Goal: Ask a question

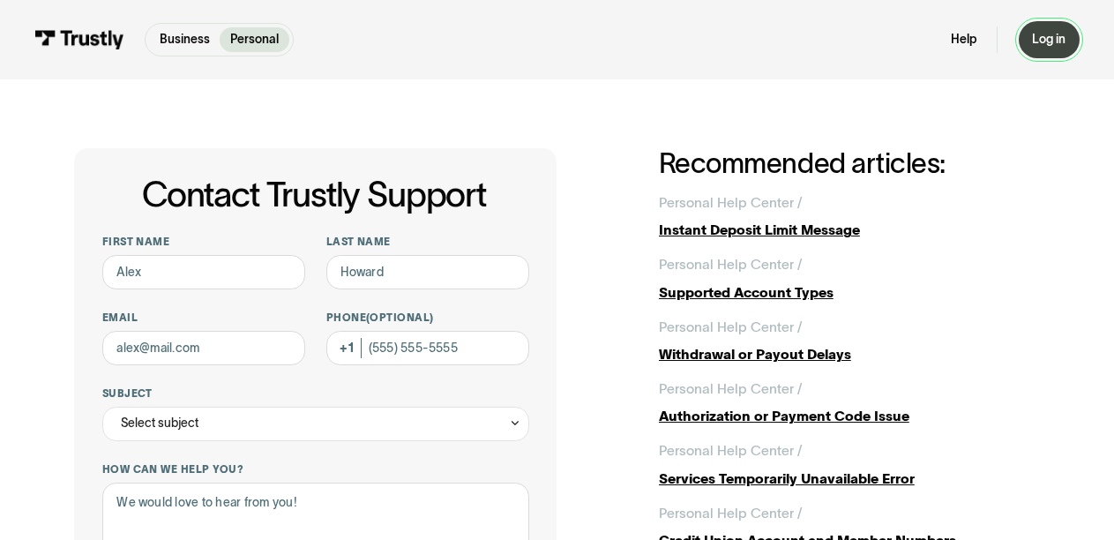
click at [1052, 35] on div "Log in" at bounding box center [1049, 40] width 34 height 16
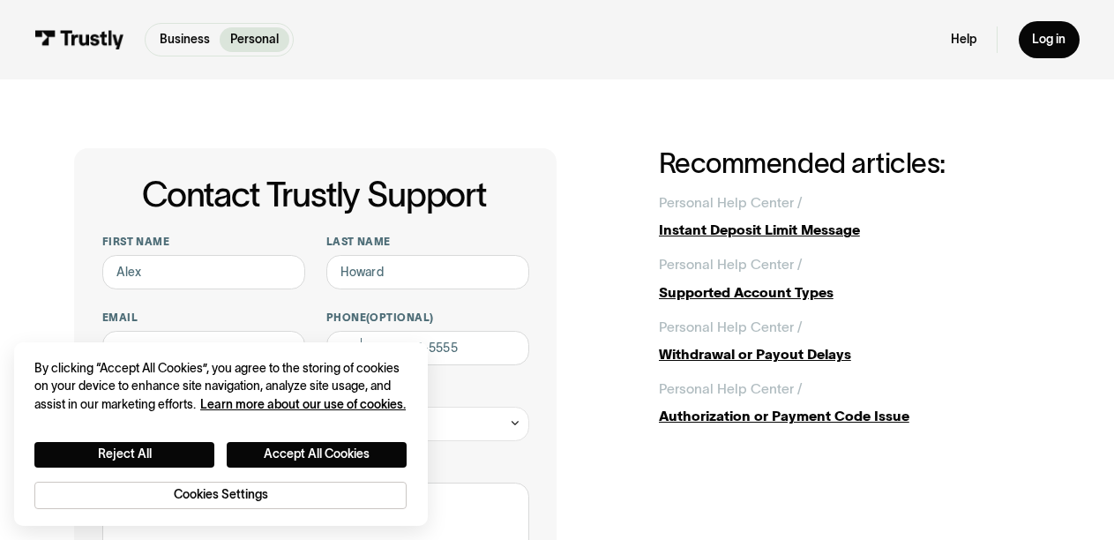
drag, startPoint x: 364, startPoint y: 100, endPoint x: 311, endPoint y: 274, distance: 182.0
click at [310, 447] on button "Accept All Cookies" at bounding box center [317, 455] width 180 height 26
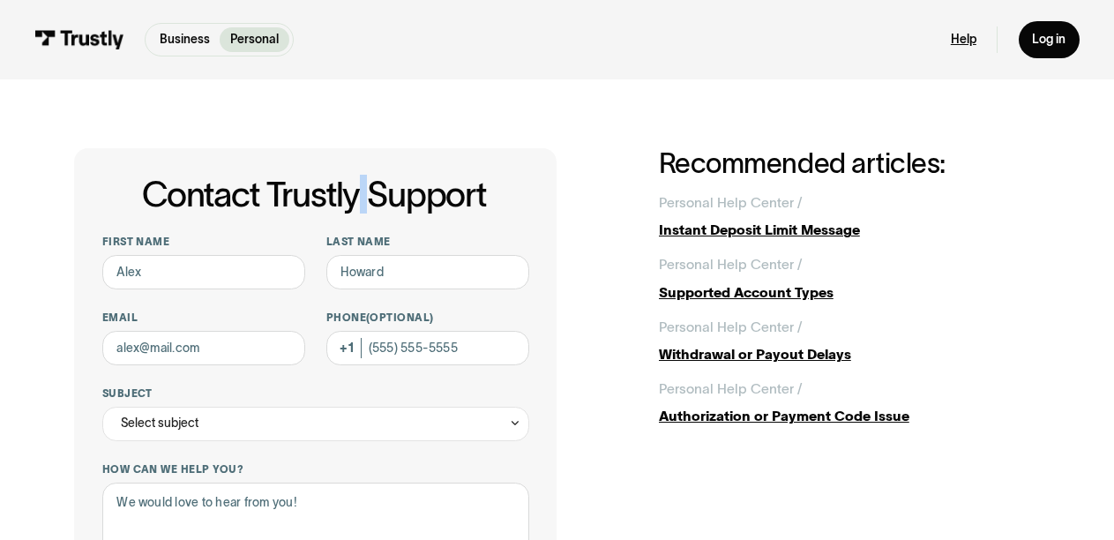
click at [973, 39] on link "Help" at bounding box center [964, 40] width 26 height 16
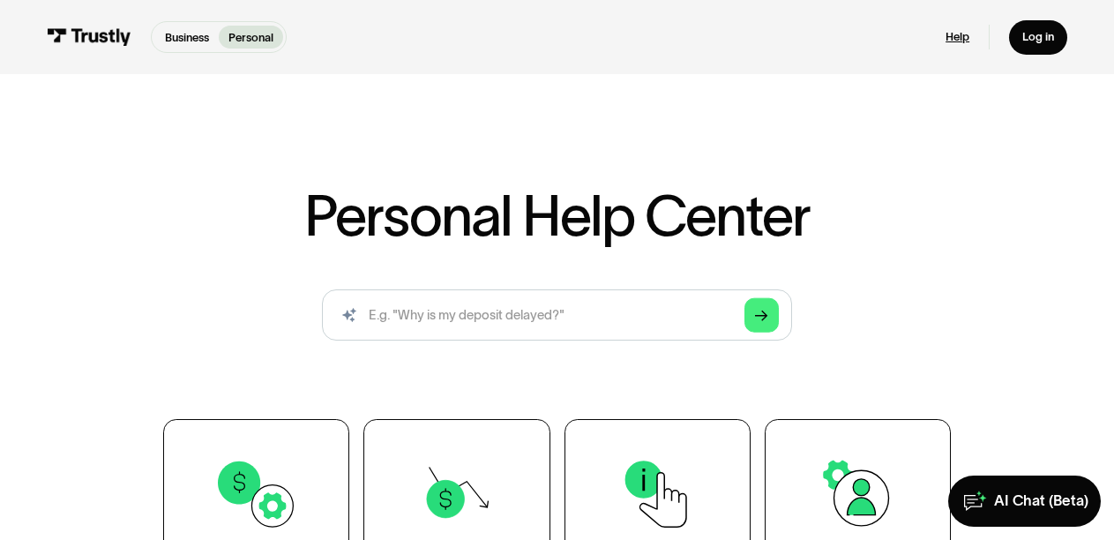
click at [960, 33] on link "Help" at bounding box center [958, 37] width 24 height 15
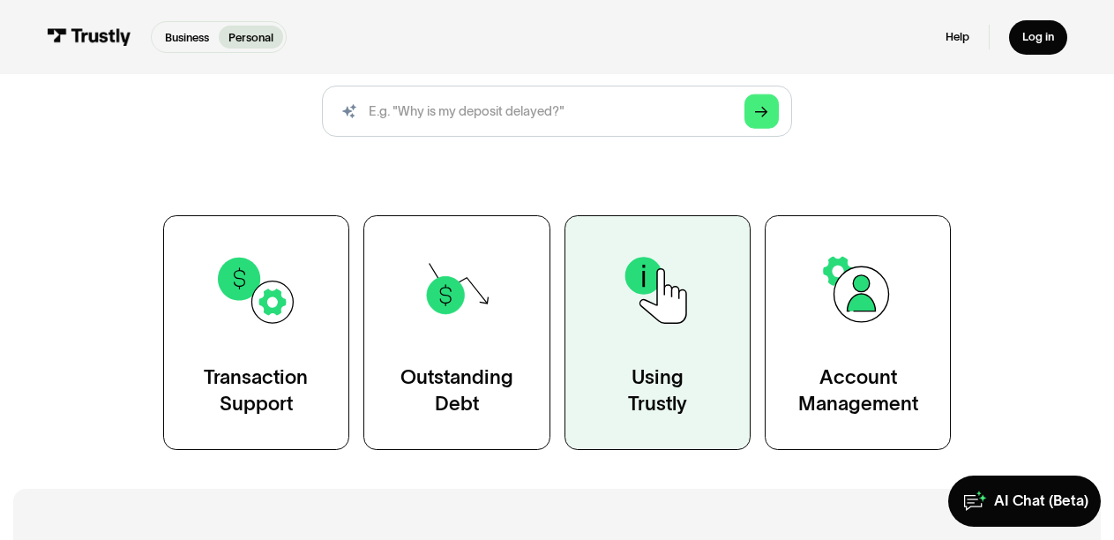
scroll to position [88, 0]
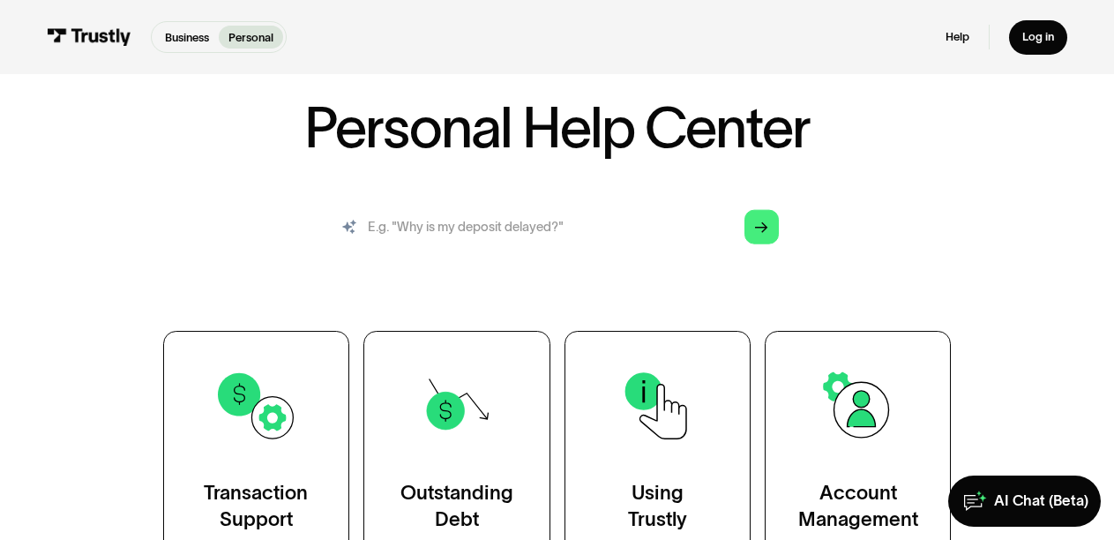
click at [583, 229] on input "search" at bounding box center [556, 227] width 469 height 52
type input "Token"
click at [758, 233] on icon "Arrow Right" at bounding box center [761, 227] width 13 height 13
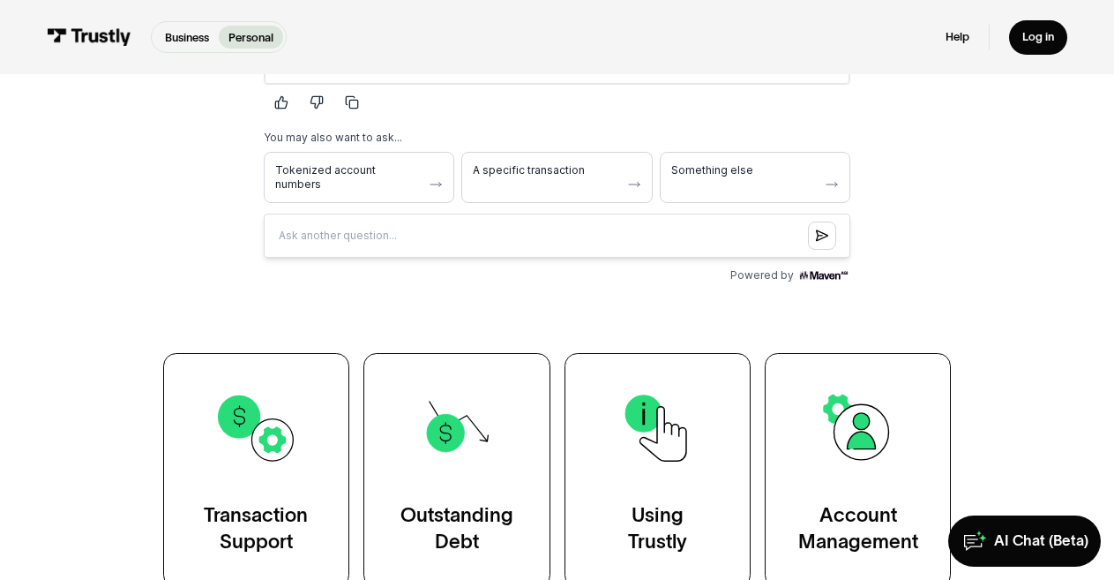
scroll to position [353, 0]
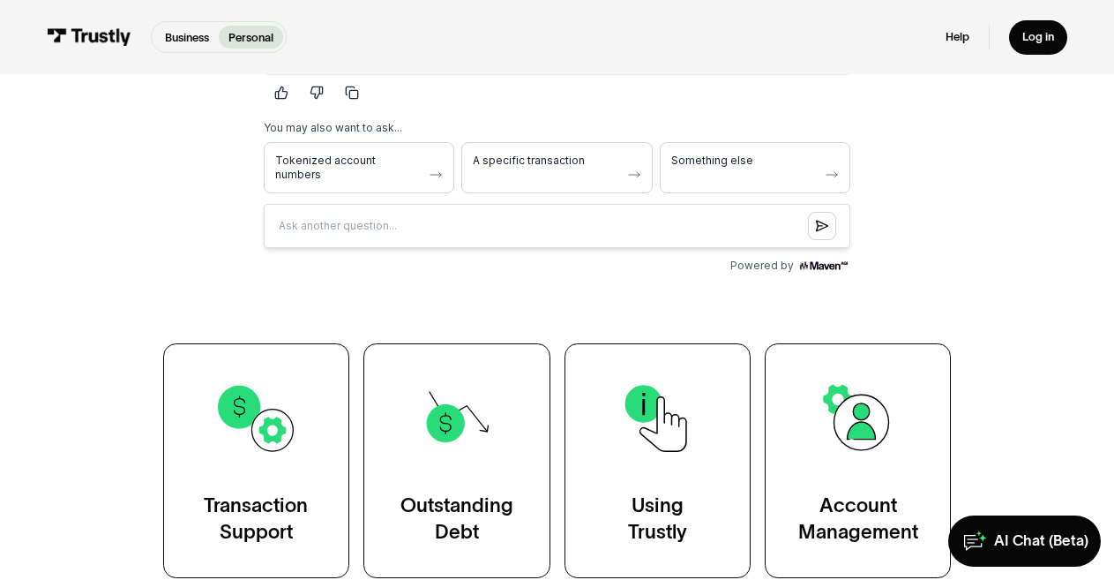
click at [429, 221] on input "Question box" at bounding box center [556, 226] width 587 height 44
type input "Verisign token"
click at [819, 218] on button "Submit question" at bounding box center [821, 226] width 28 height 28
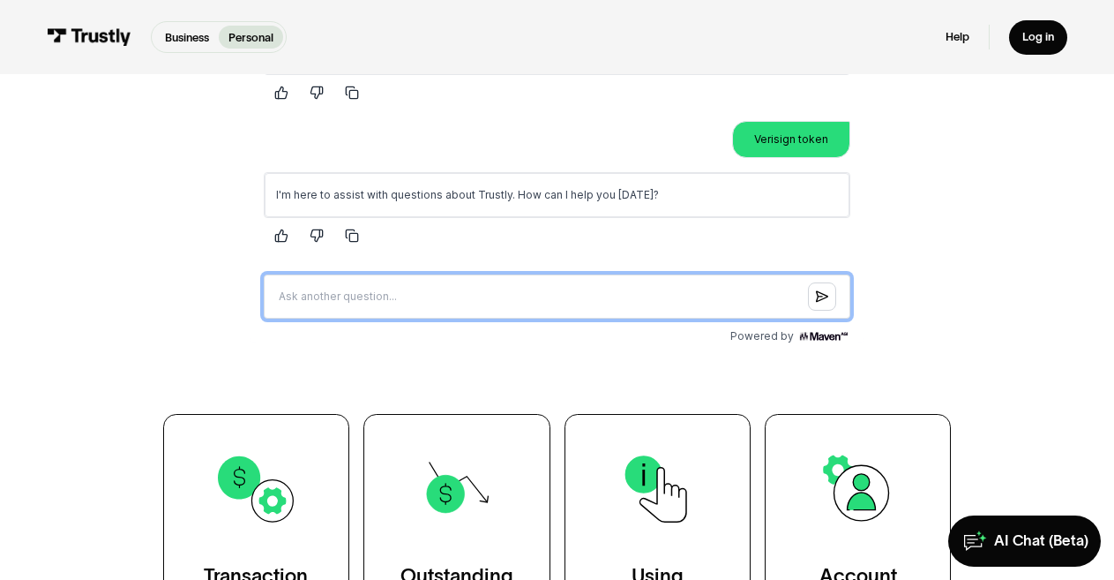
click at [404, 295] on input "Question box" at bounding box center [556, 296] width 587 height 44
type input "Verisign token"
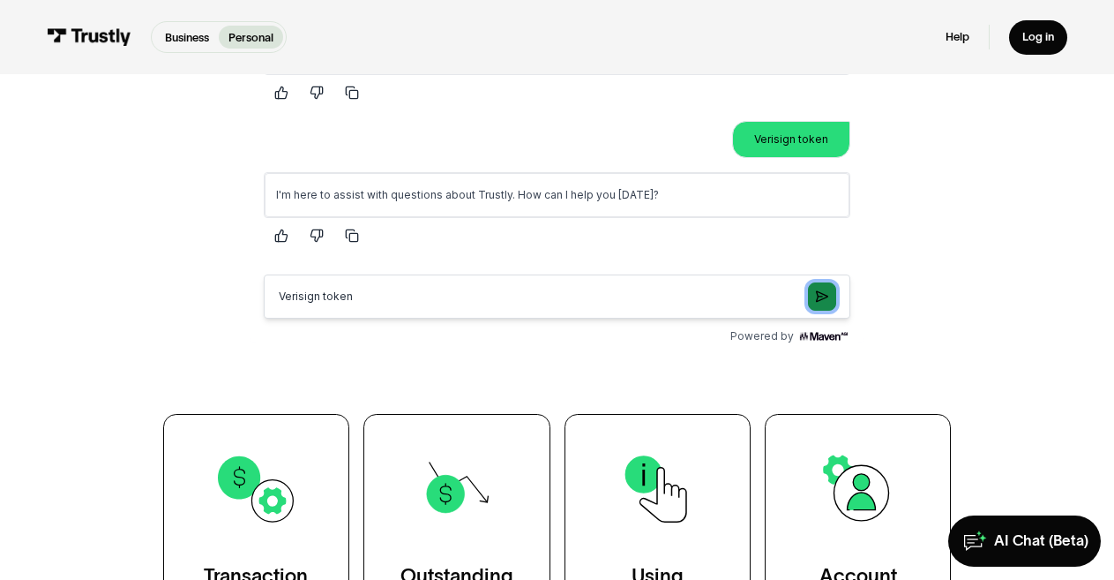
click at [825, 291] on icon "Submit question" at bounding box center [821, 296] width 12 height 14
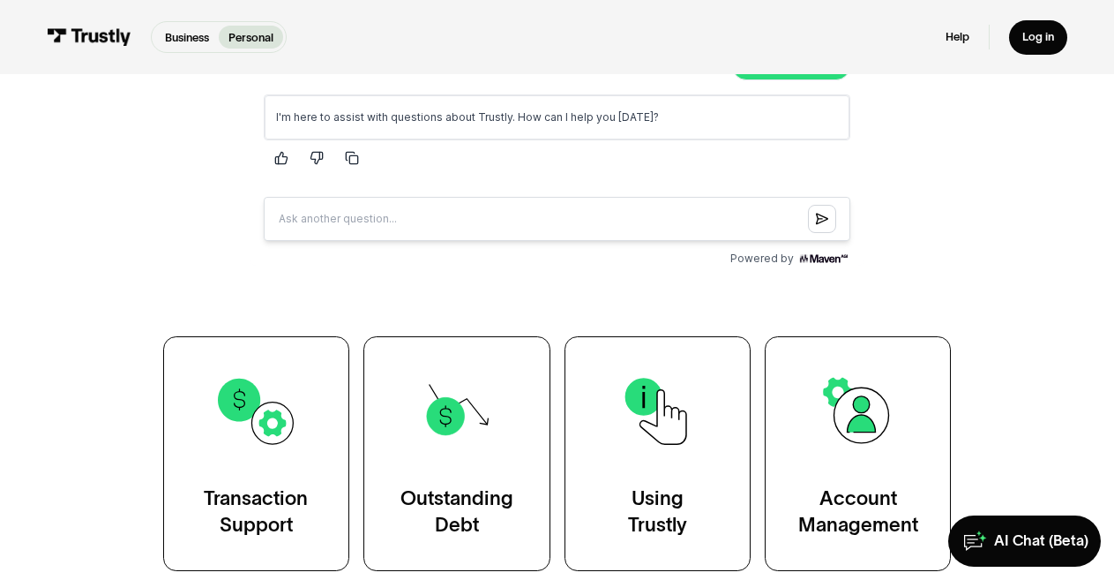
scroll to position [618, 0]
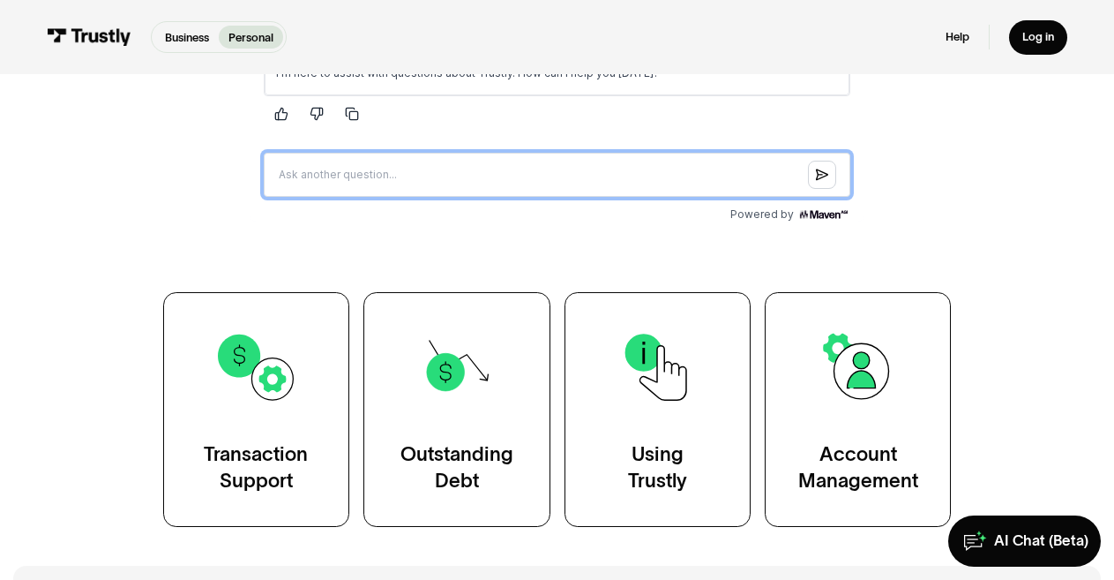
click at [418, 182] on input "Question box" at bounding box center [556, 176] width 587 height 44
type input "Where do i find the verisign token"
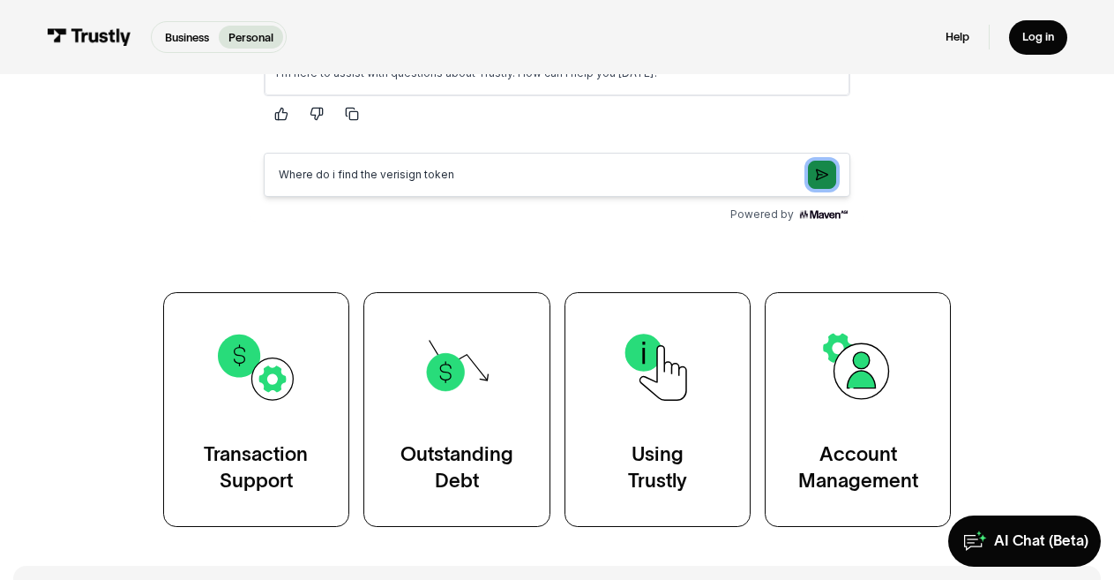
click at [828, 176] on icon "Submit question" at bounding box center [821, 176] width 12 height 14
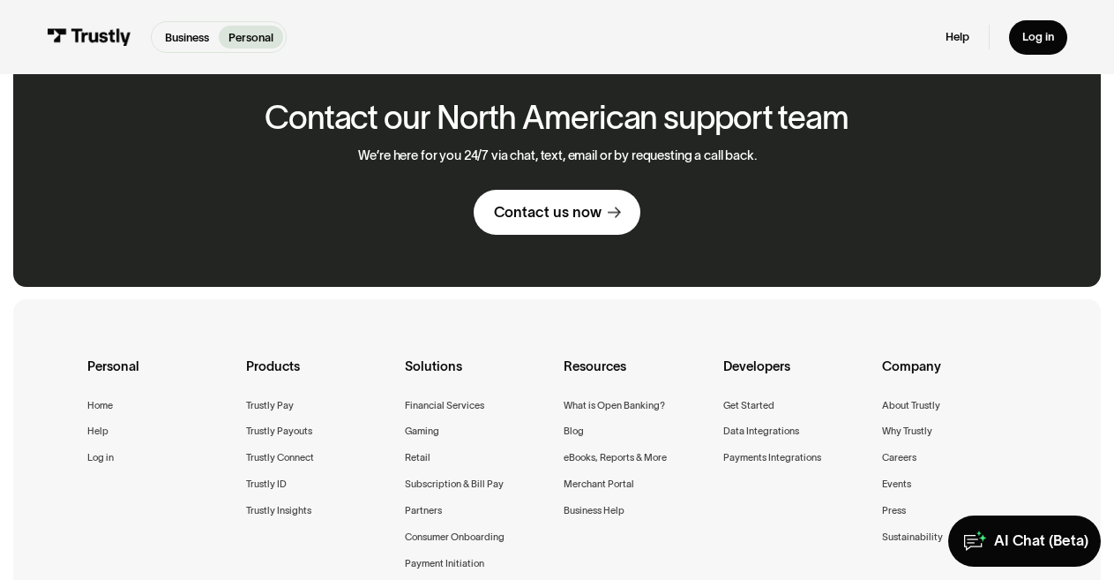
scroll to position [1685, 0]
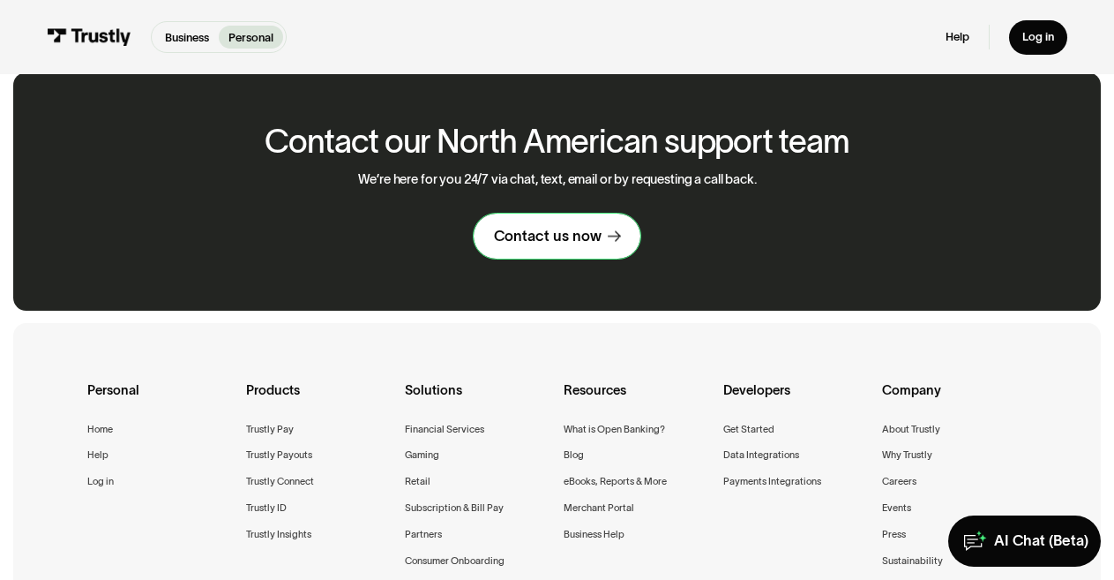
click at [554, 241] on div "Contact us now" at bounding box center [548, 236] width 108 height 19
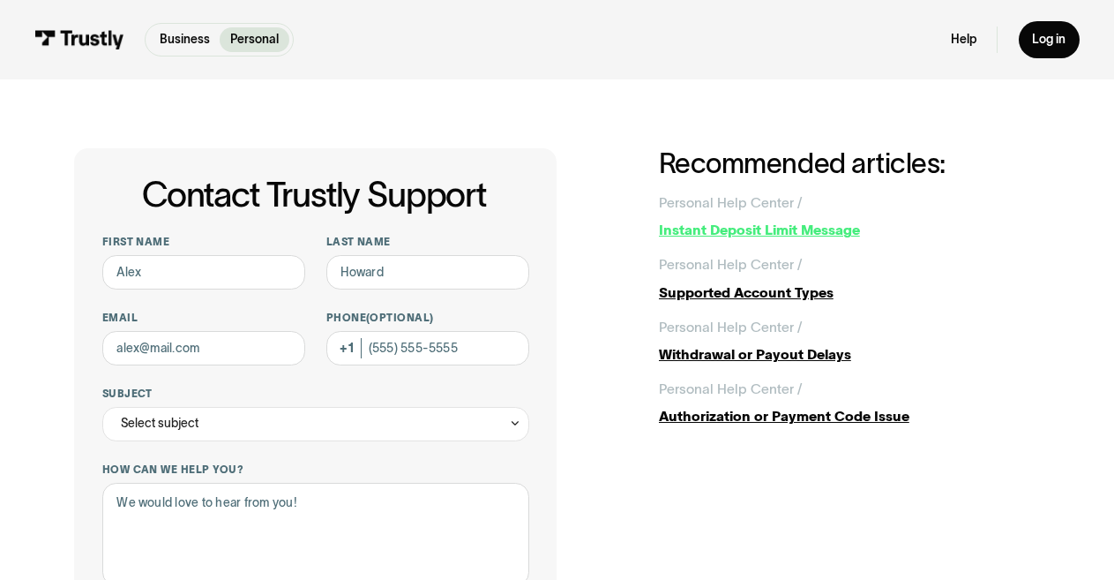
click at [741, 234] on div "Instant Deposit Limit Message" at bounding box center [849, 230] width 381 height 20
